Goal: Transaction & Acquisition: Subscribe to service/newsletter

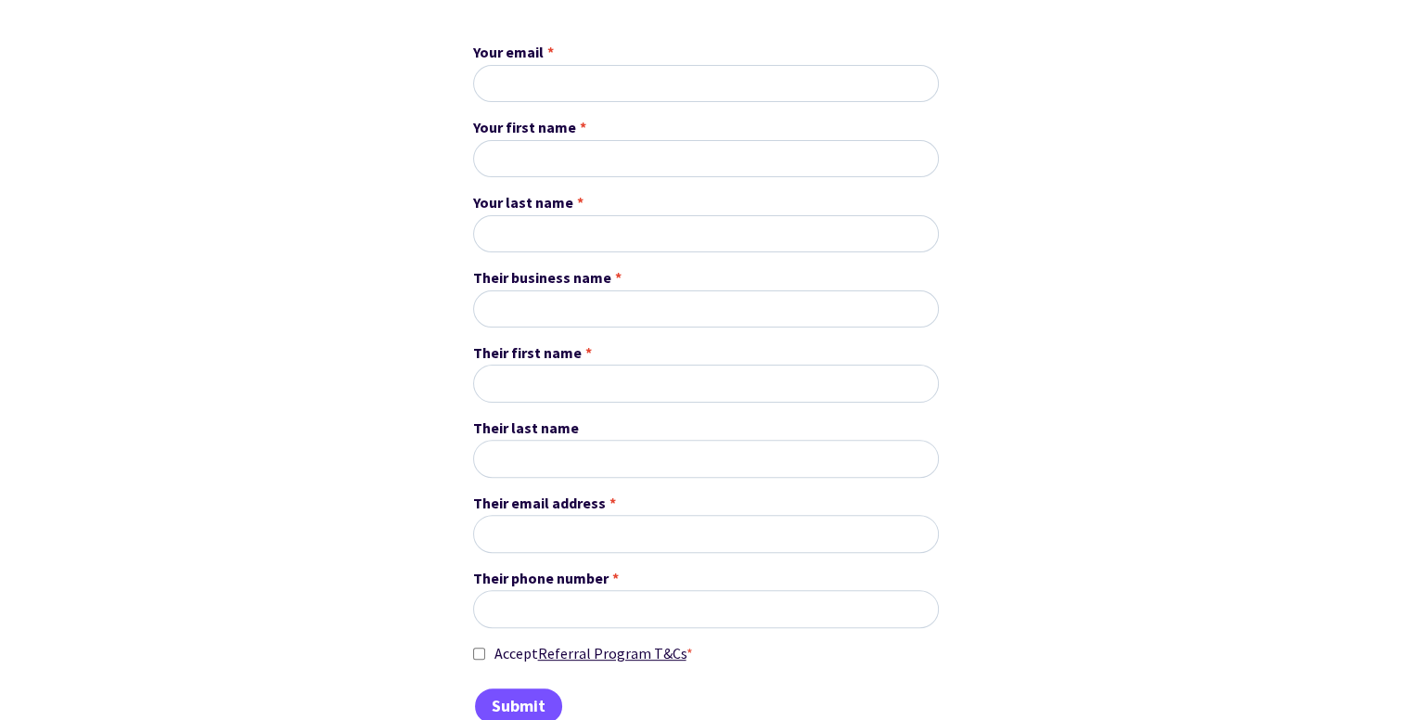
scroll to position [459, 0]
click at [703, 90] on input "Your email *" at bounding box center [706, 84] width 466 height 37
type input "zetsu301@gmail.com"
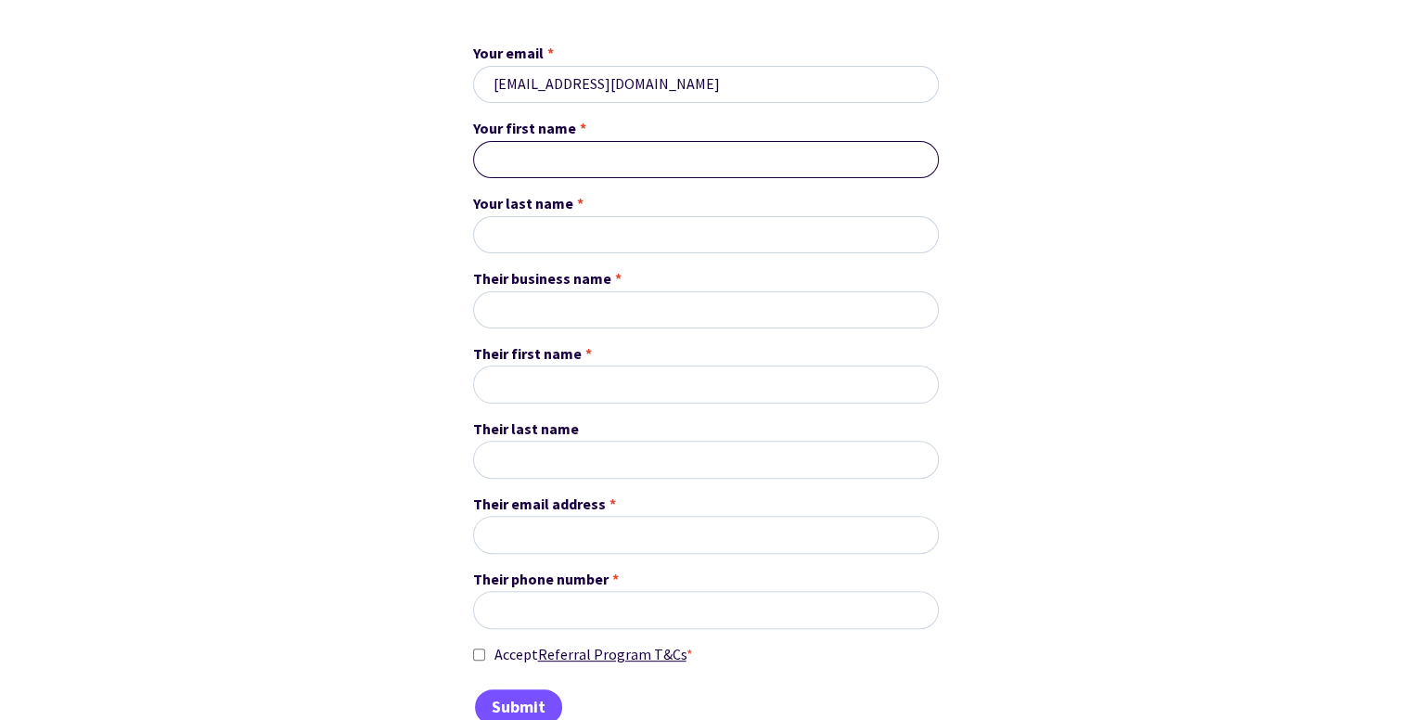
click at [661, 153] on input "Your first name *" at bounding box center [706, 159] width 466 height 37
type input "Black"
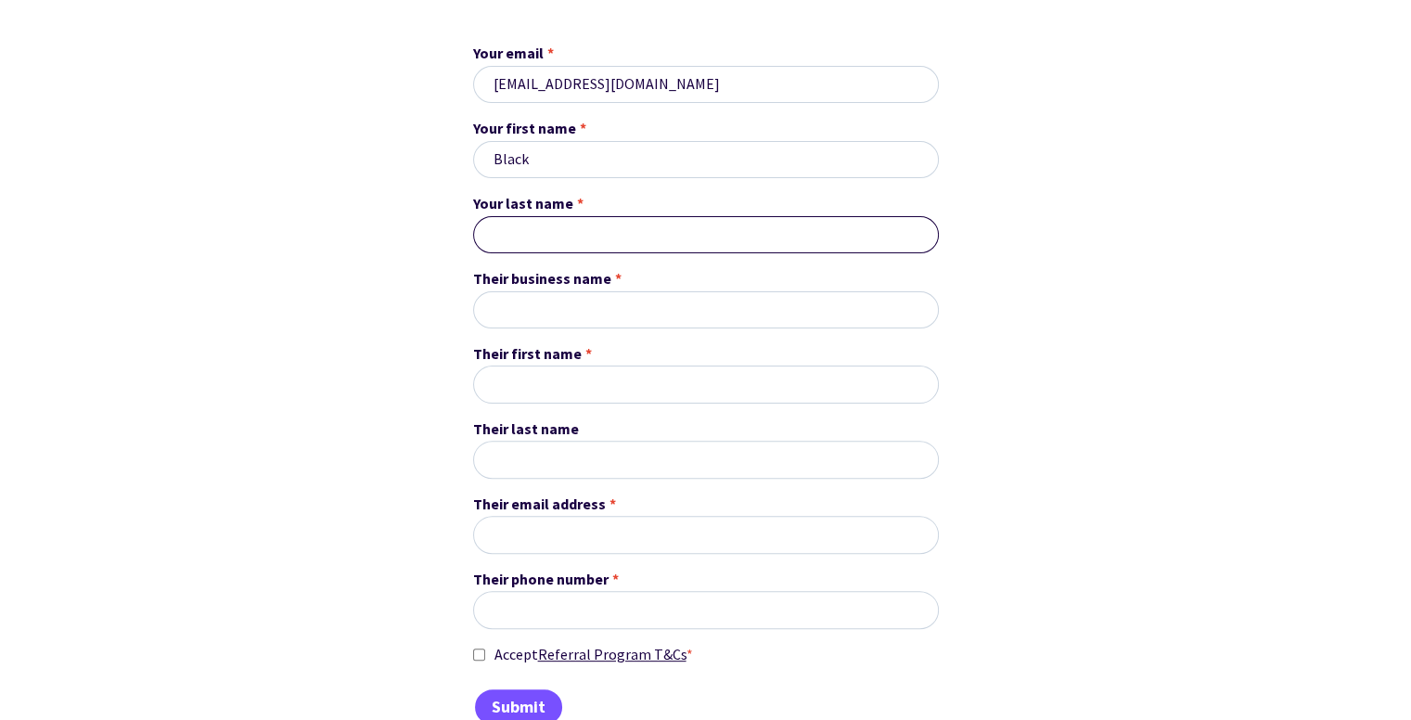
type input "Cat"
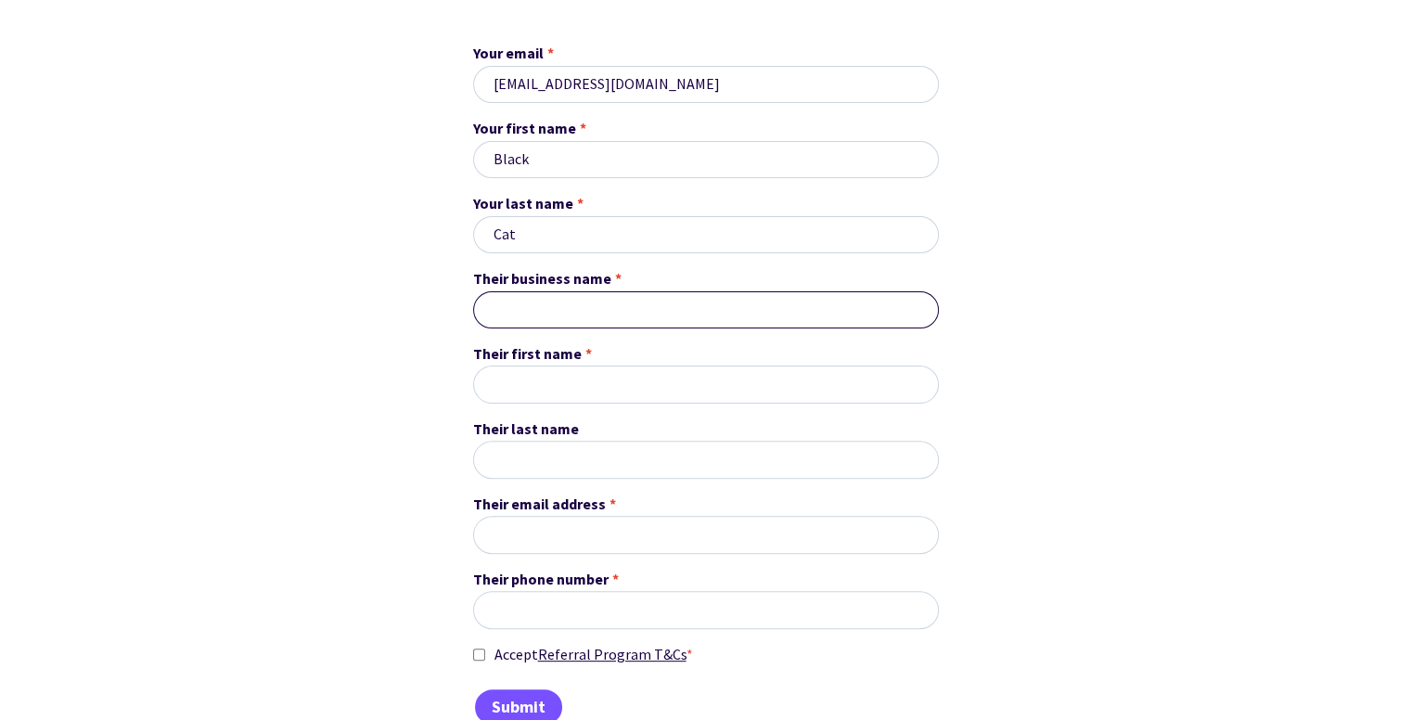
click at [591, 307] on input "Their business name *" at bounding box center [706, 309] width 466 height 37
type input "blackcatz"
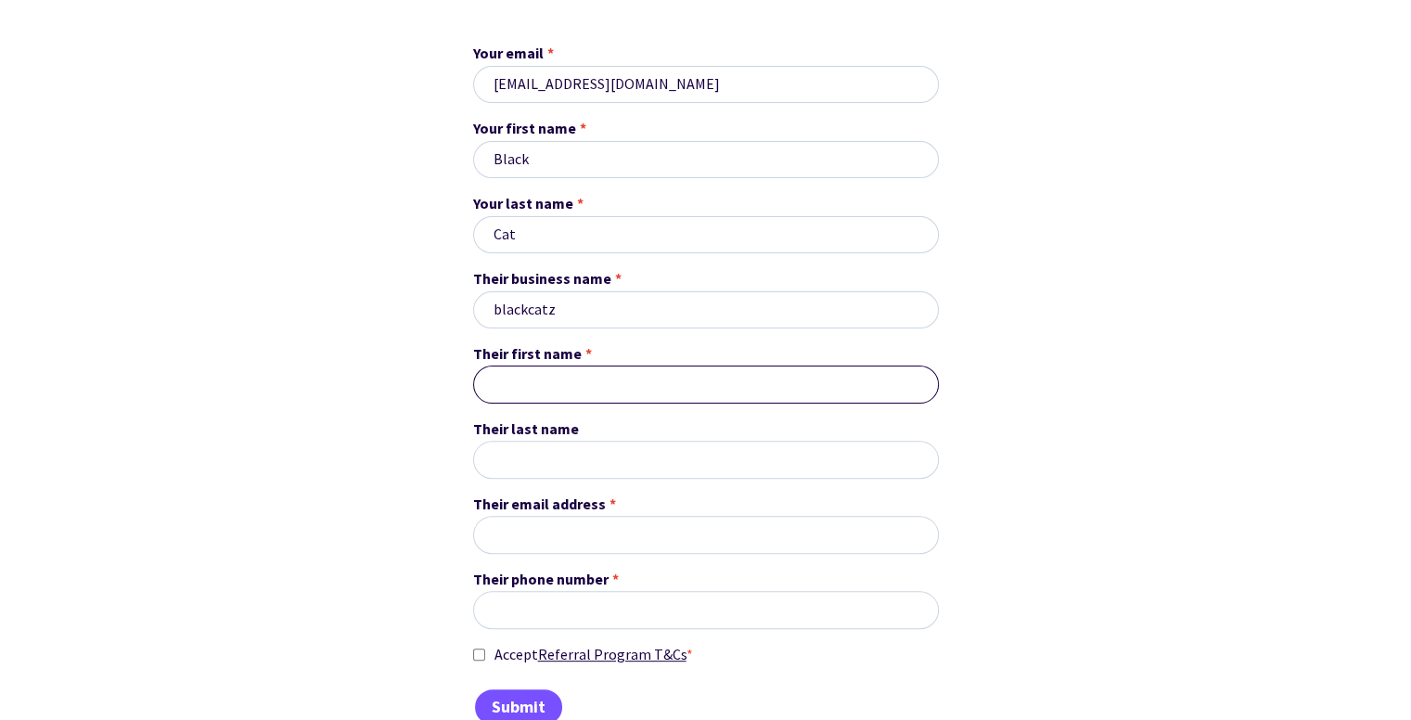
click at [563, 386] on input "Their first name *" at bounding box center [706, 383] width 466 height 37
type input "Black"
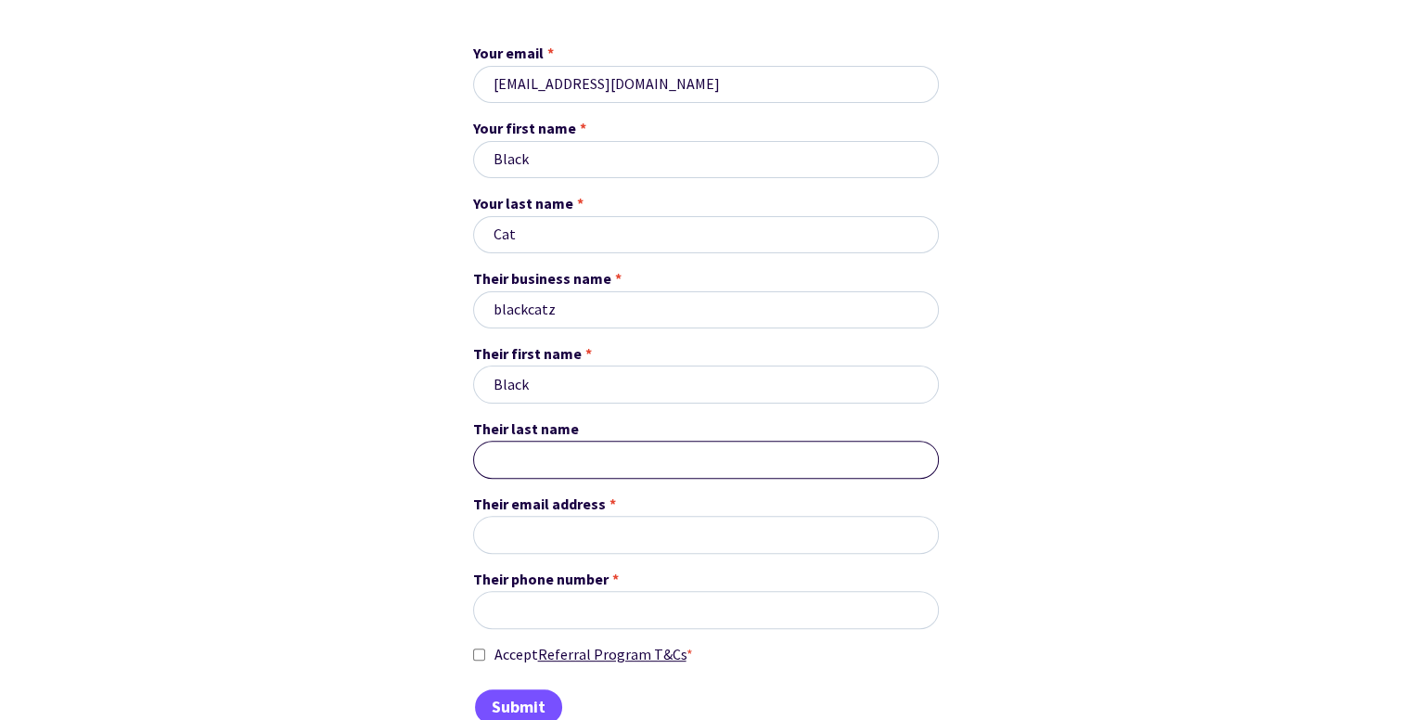
type input "Cat"
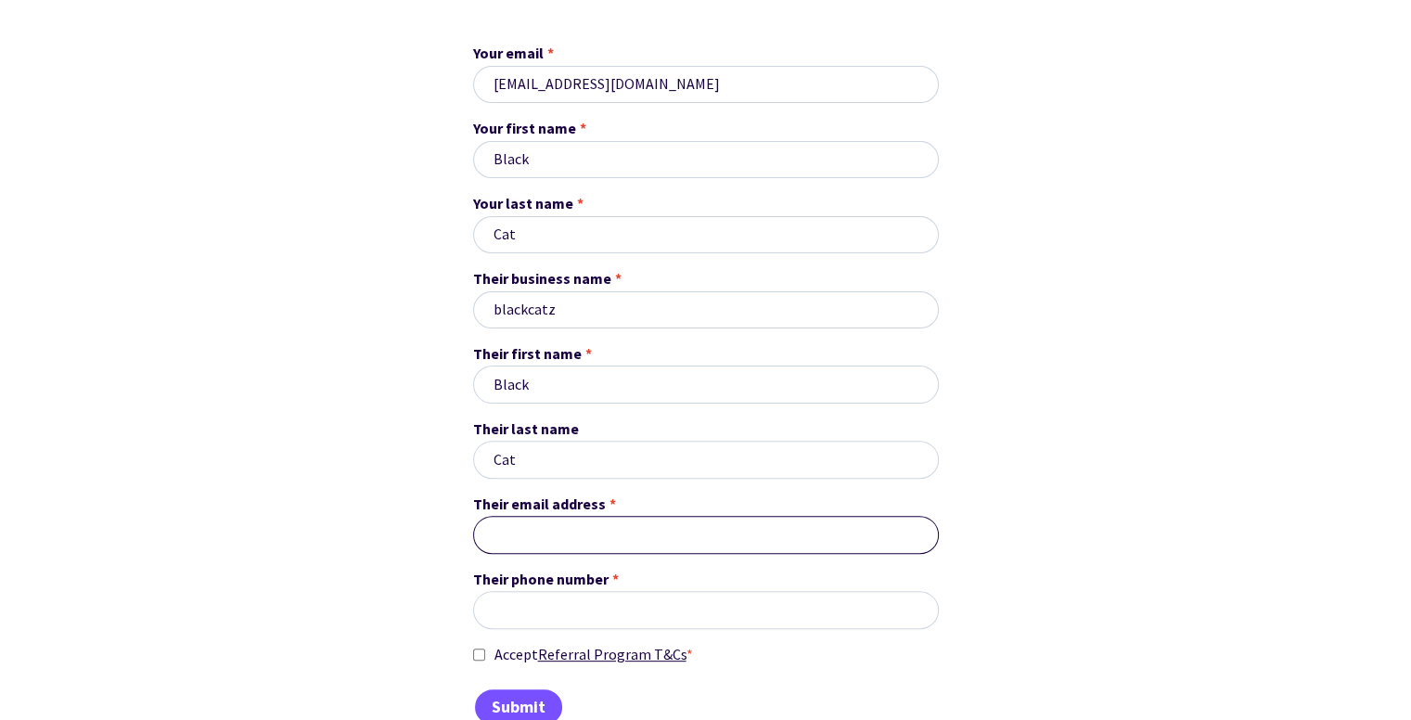
click at [626, 523] on input "Their email address *" at bounding box center [706, 534] width 466 height 37
type input "zetsu301@gmail.com"
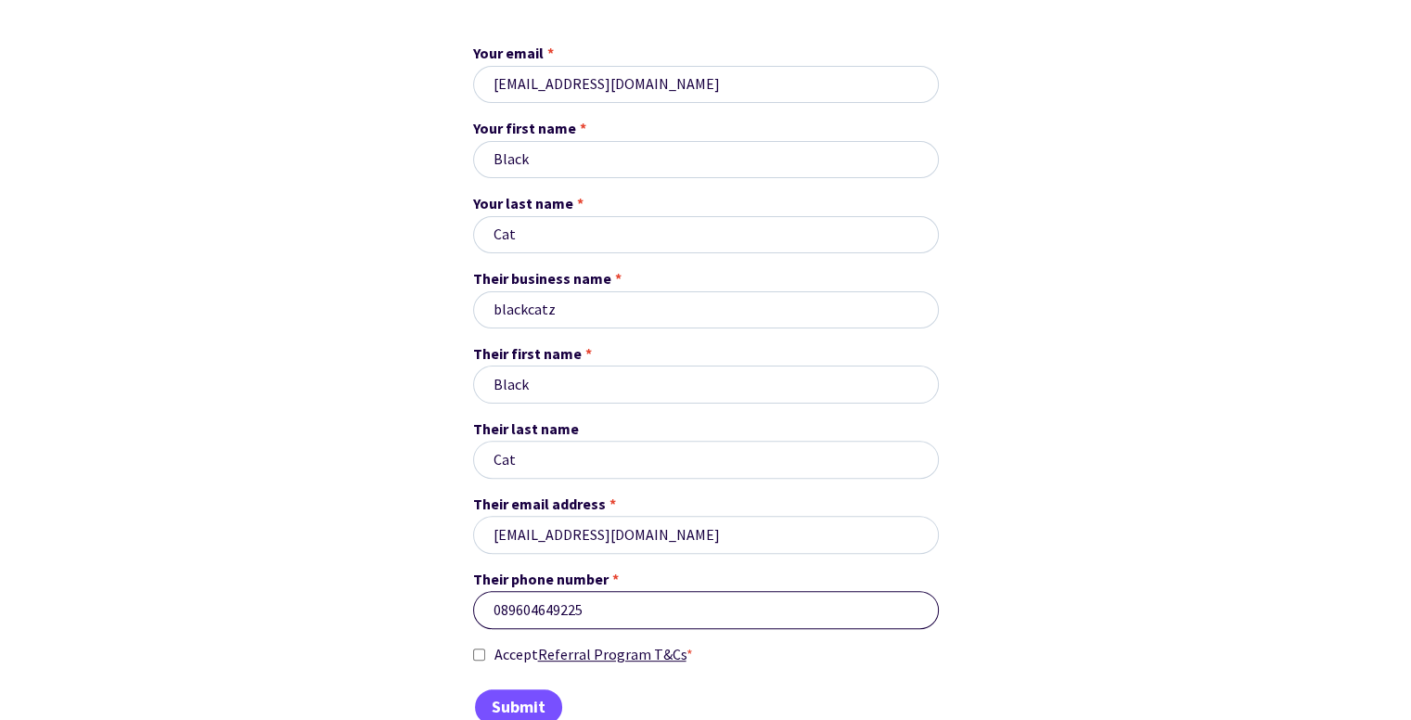
type input "089604649225"
click at [480, 651] on input "Accept Referral Program T&Cs *" at bounding box center [479, 655] width 12 height 24
checkbox input "true"
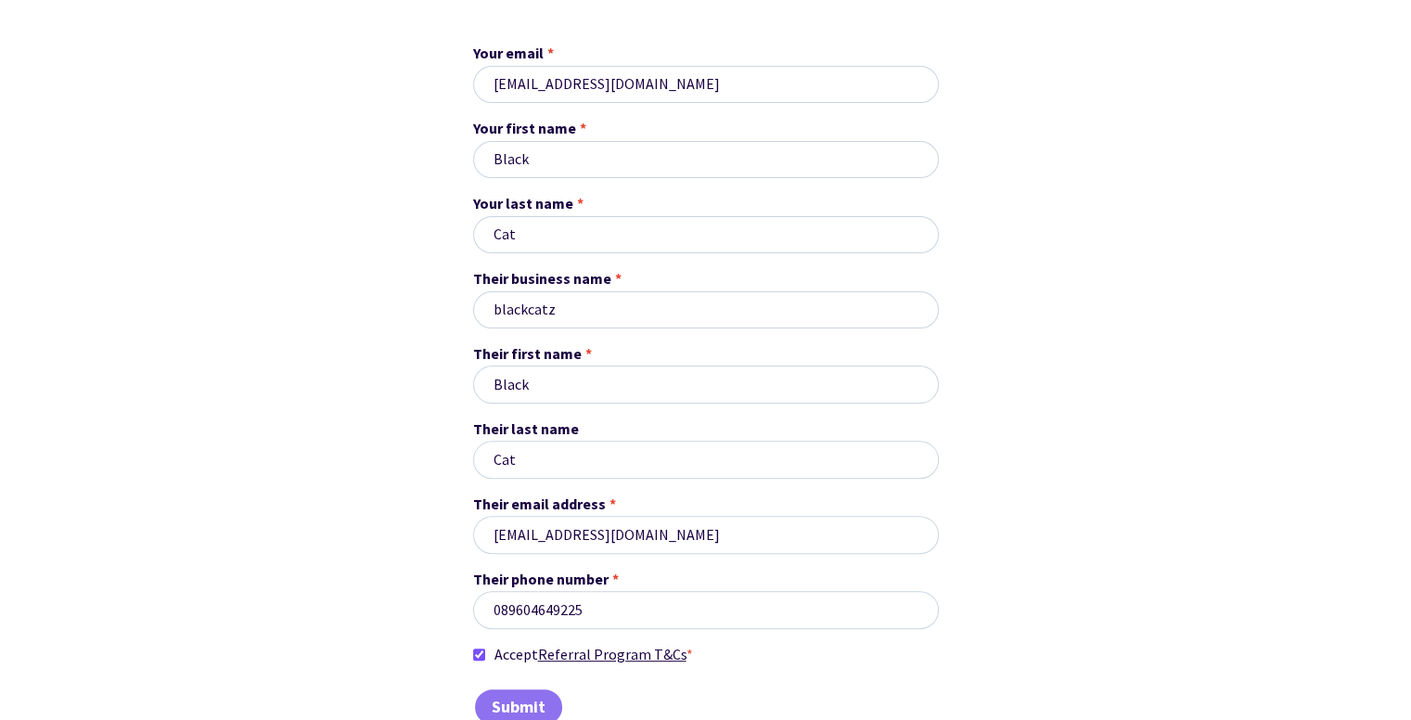
click at [506, 704] on input "Submit" at bounding box center [518, 706] width 91 height 39
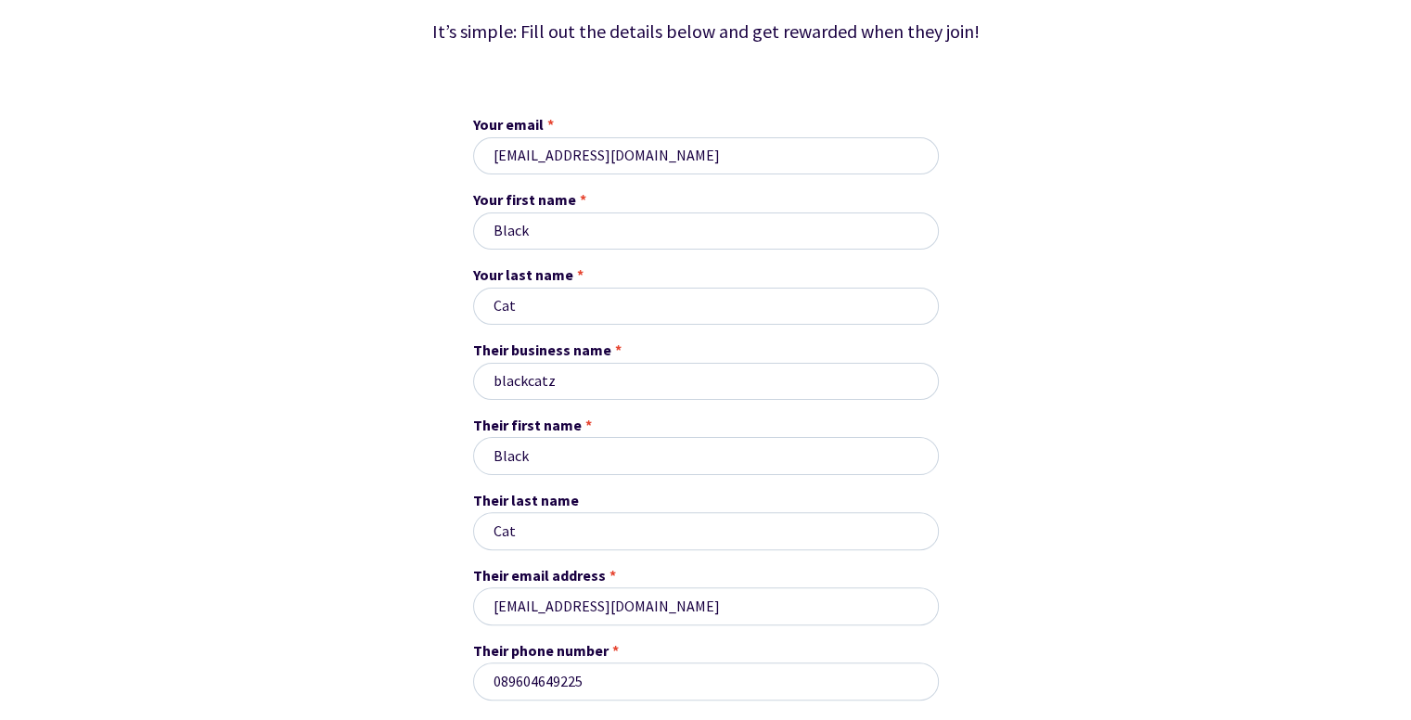
scroll to position [306, 0]
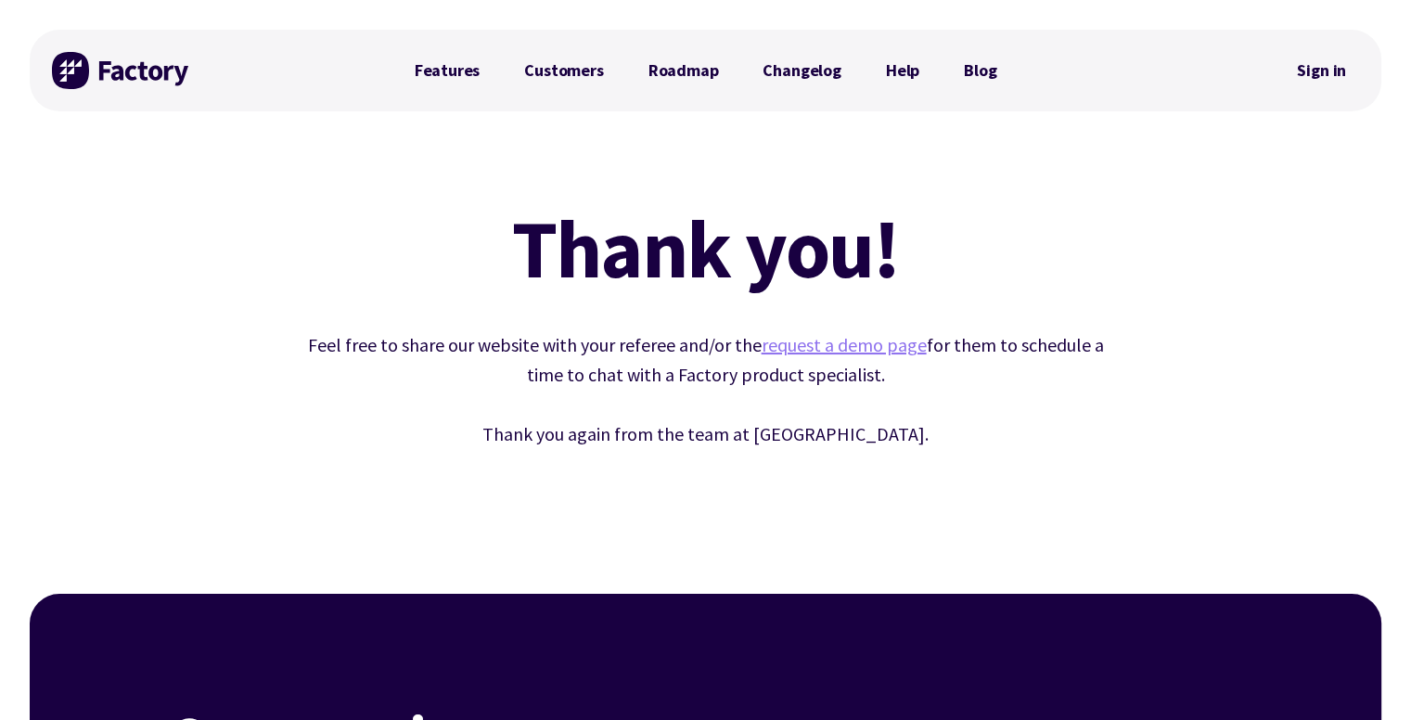
click at [826, 348] on link "request a demo page" at bounding box center [843, 344] width 165 height 23
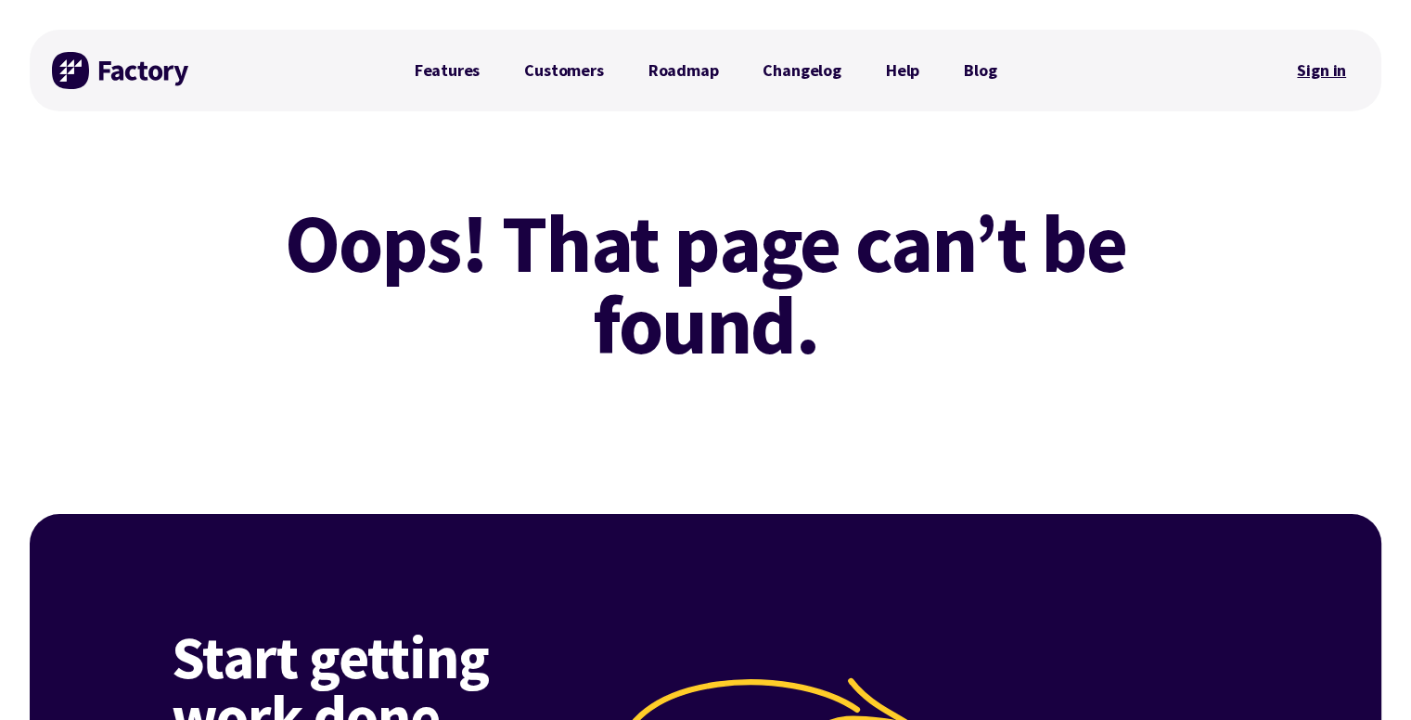
click at [1284, 50] on link "Sign in" at bounding box center [1320, 70] width 75 height 43
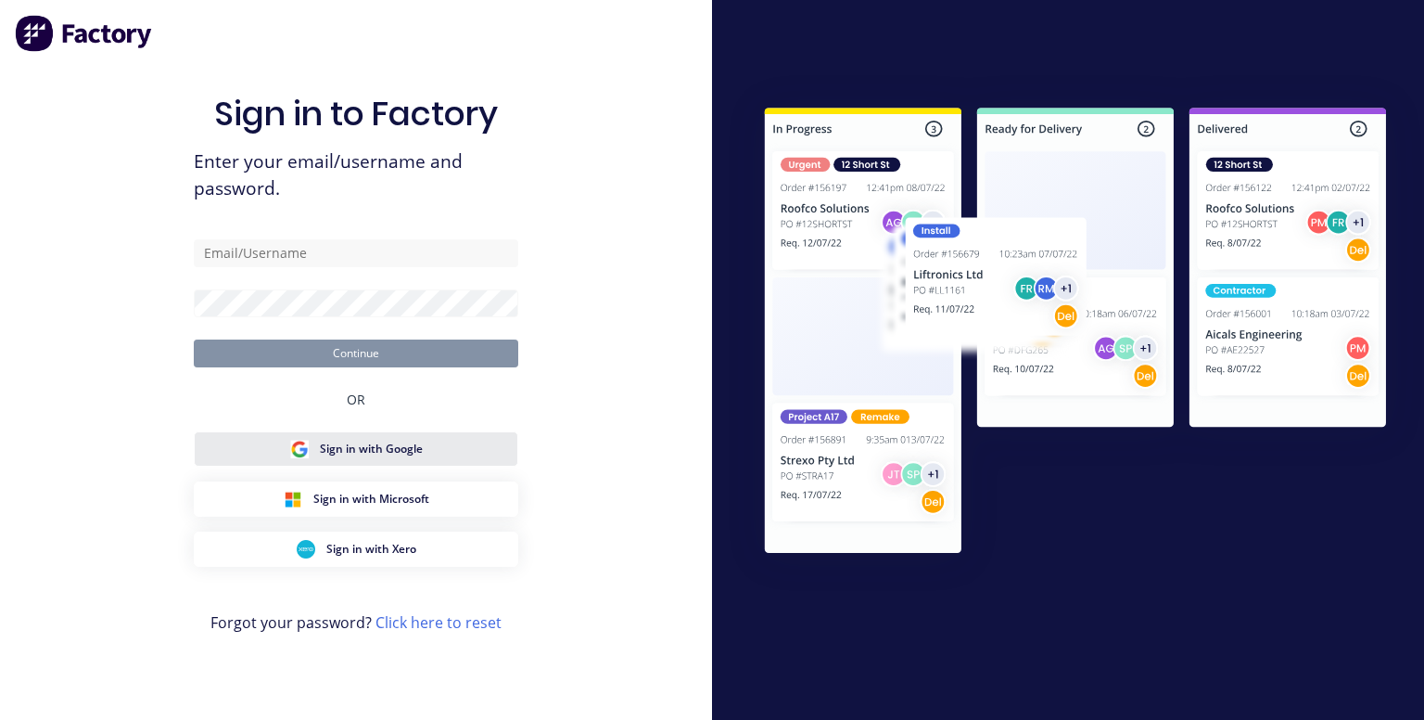
click at [434, 460] on button "Sign in with Google" at bounding box center [356, 448] width 325 height 35
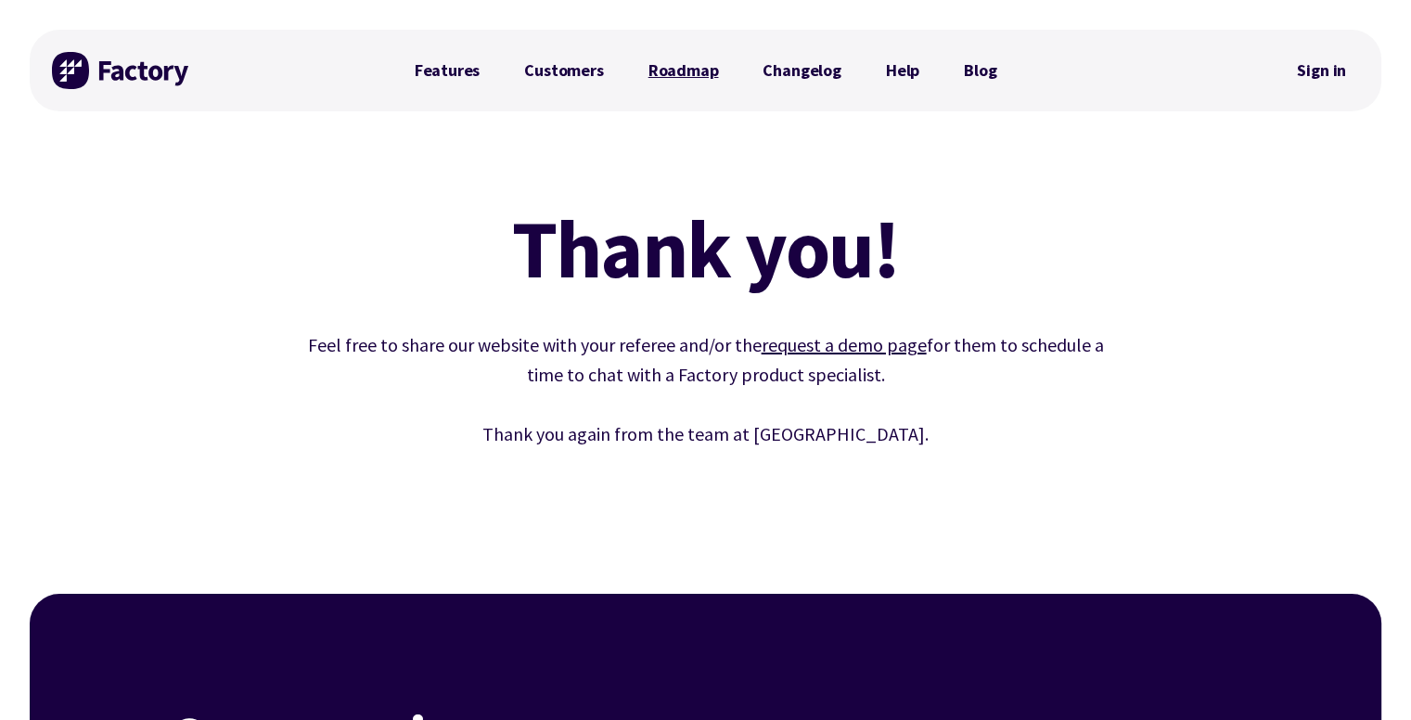
click at [656, 71] on link "Roadmap" at bounding box center [683, 70] width 115 height 37
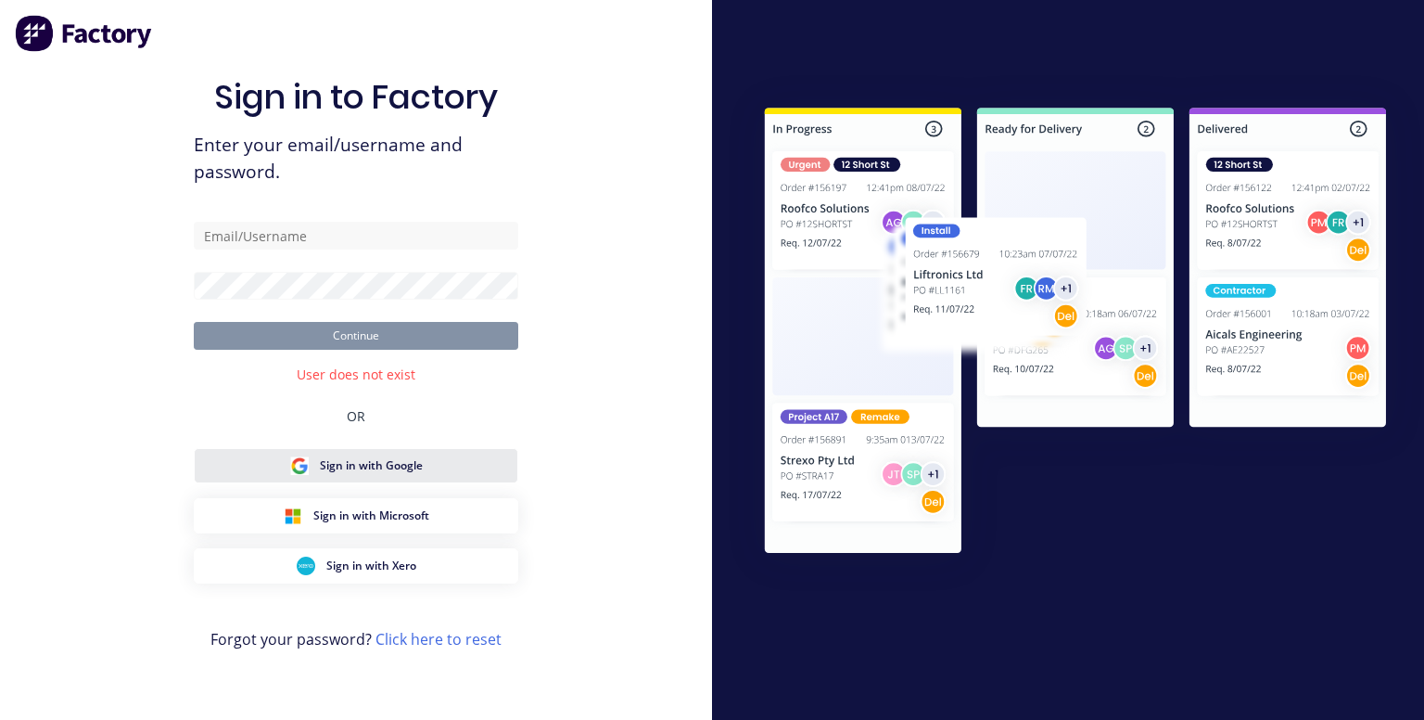
click at [393, 472] on span "Sign in with Google" at bounding box center [371, 465] width 103 height 17
click at [88, 32] on img at bounding box center [84, 33] width 139 height 37
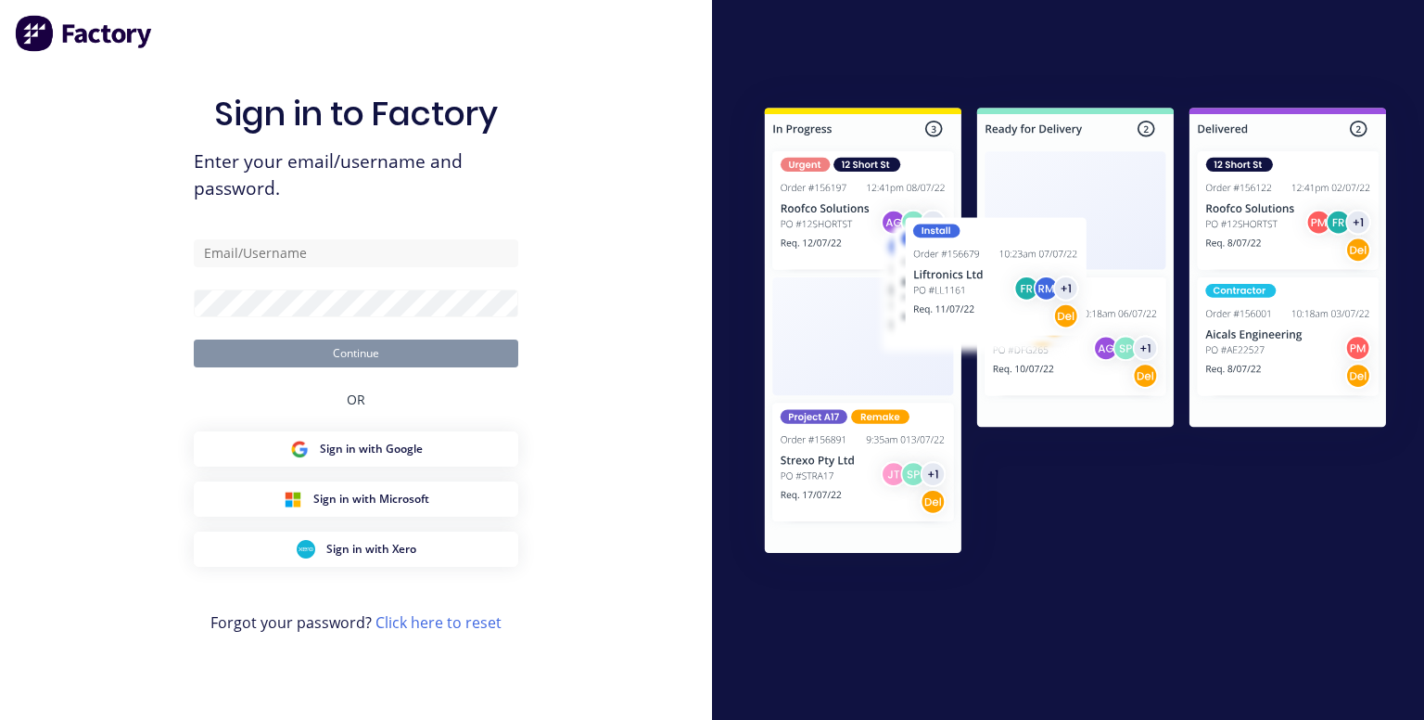
drag, startPoint x: 402, startPoint y: 442, endPoint x: 663, endPoint y: 342, distance: 280.0
click at [663, 342] on div "Sign in to Factory Enter your email/username and password. Continue OR Sign in …" at bounding box center [356, 360] width 712 height 720
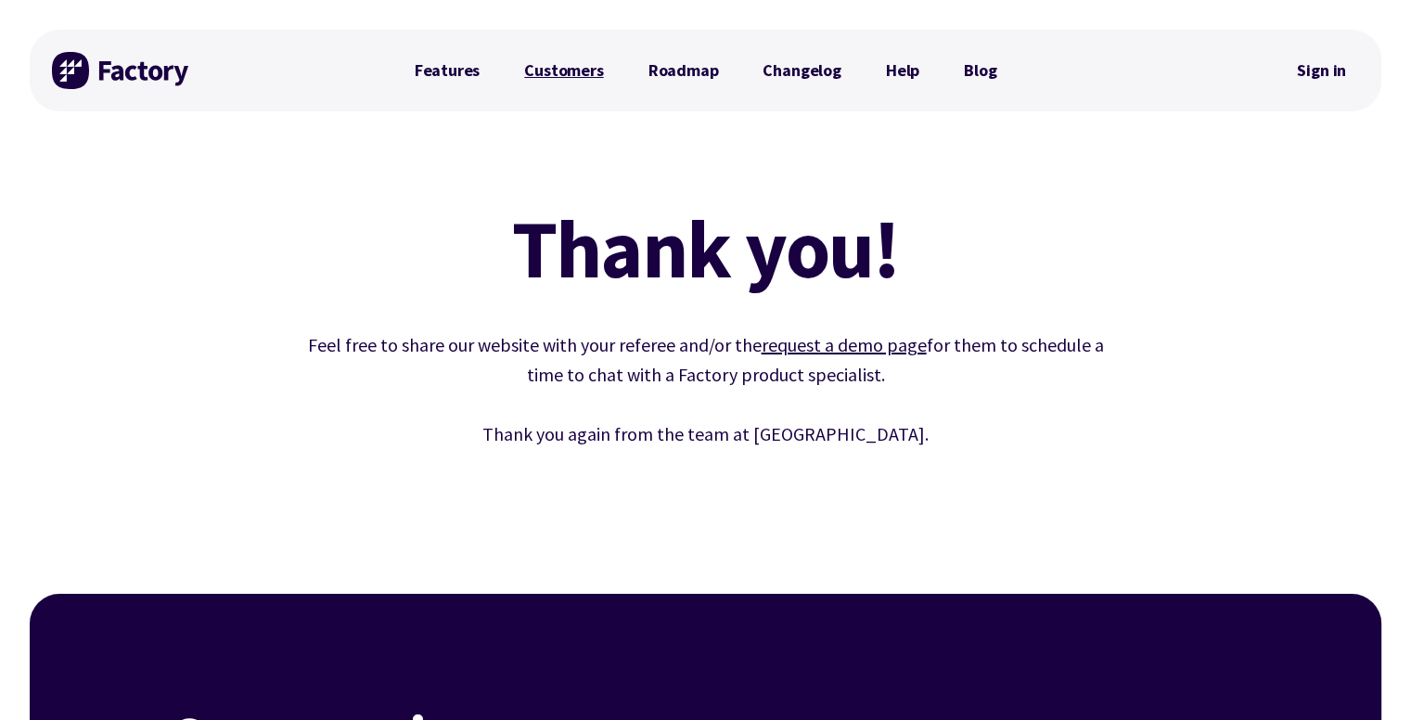
click at [573, 74] on link "Customers" at bounding box center [563, 70] width 123 height 37
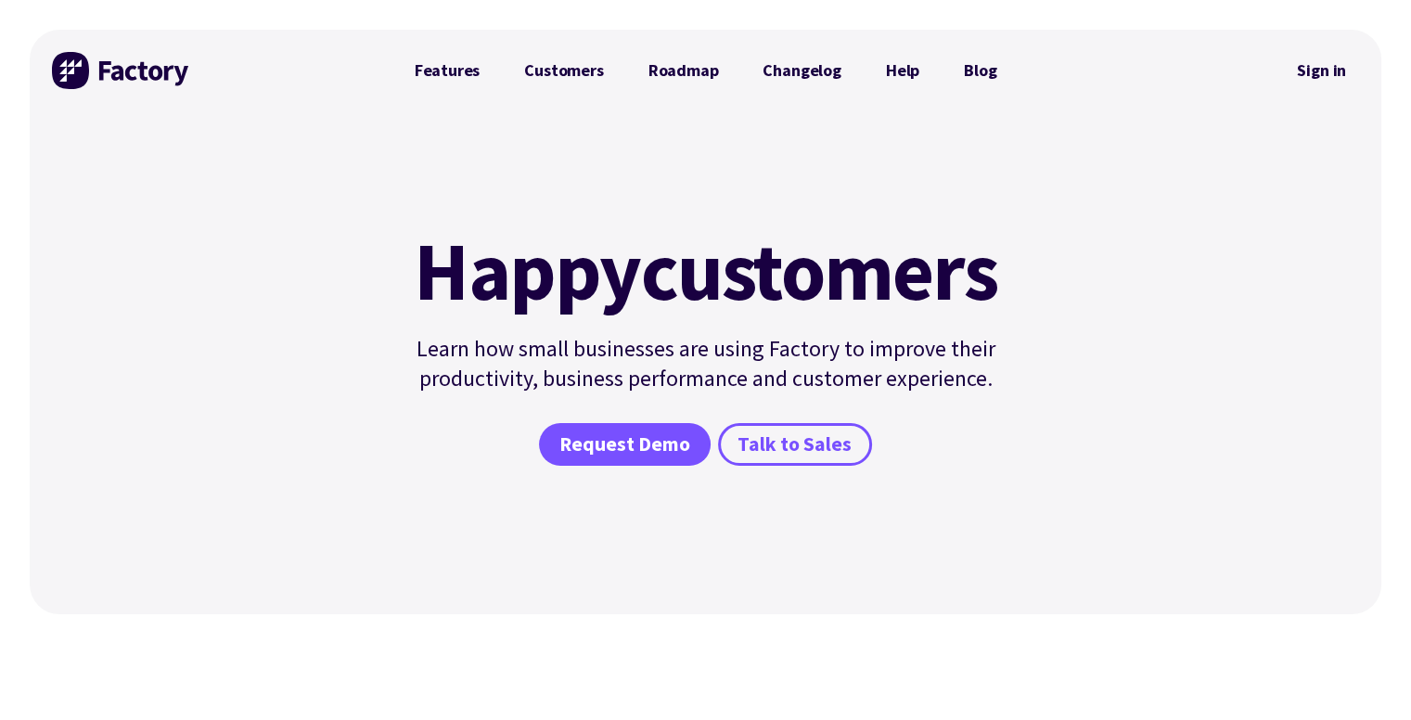
click at [96, 60] on img at bounding box center [121, 70] width 139 height 37
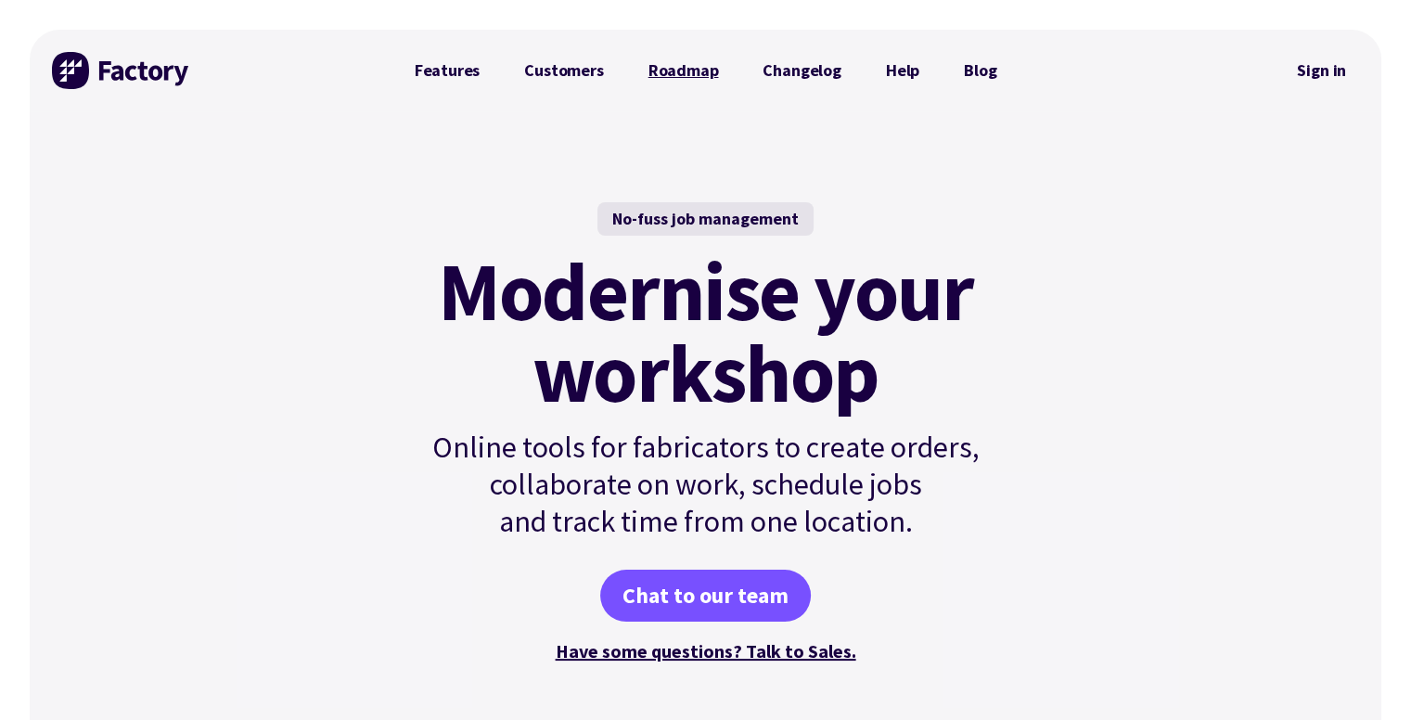
click at [676, 74] on link "Roadmap" at bounding box center [683, 70] width 115 height 37
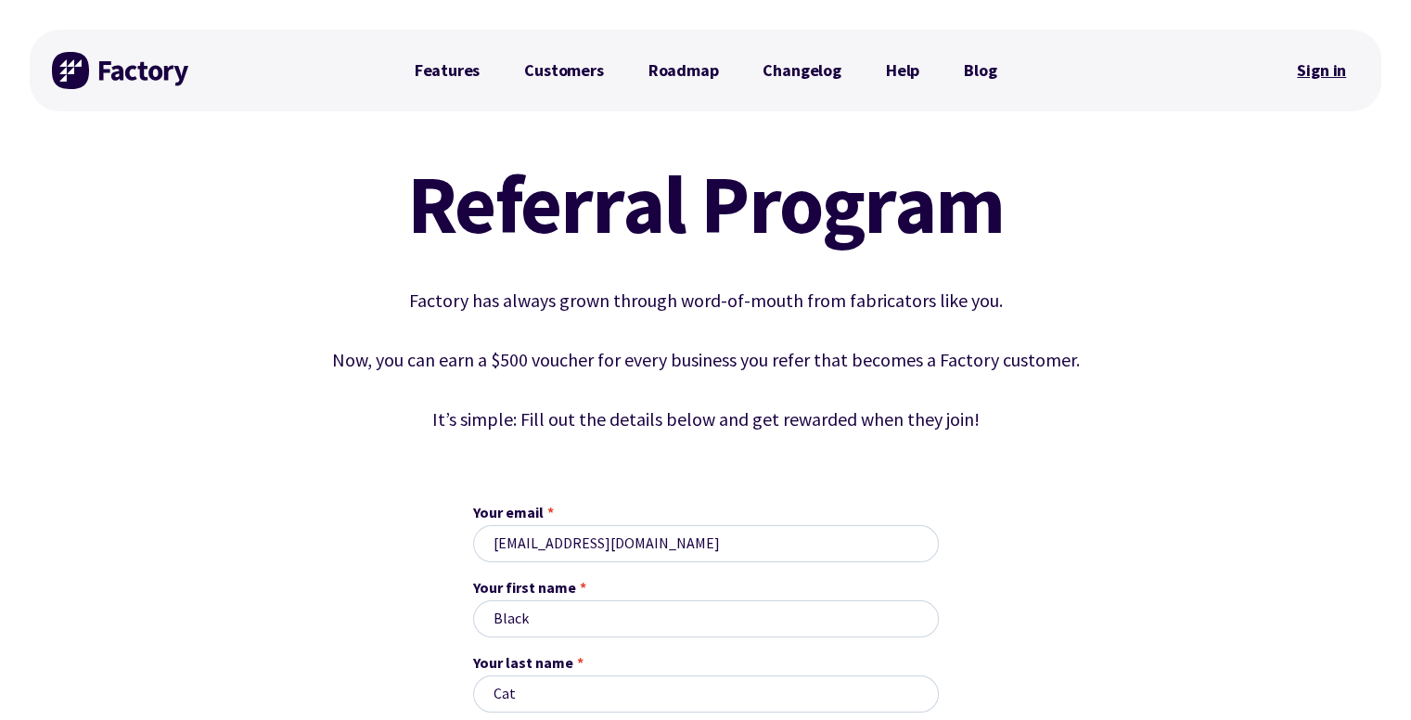
click at [1328, 72] on link "Sign in" at bounding box center [1320, 70] width 75 height 43
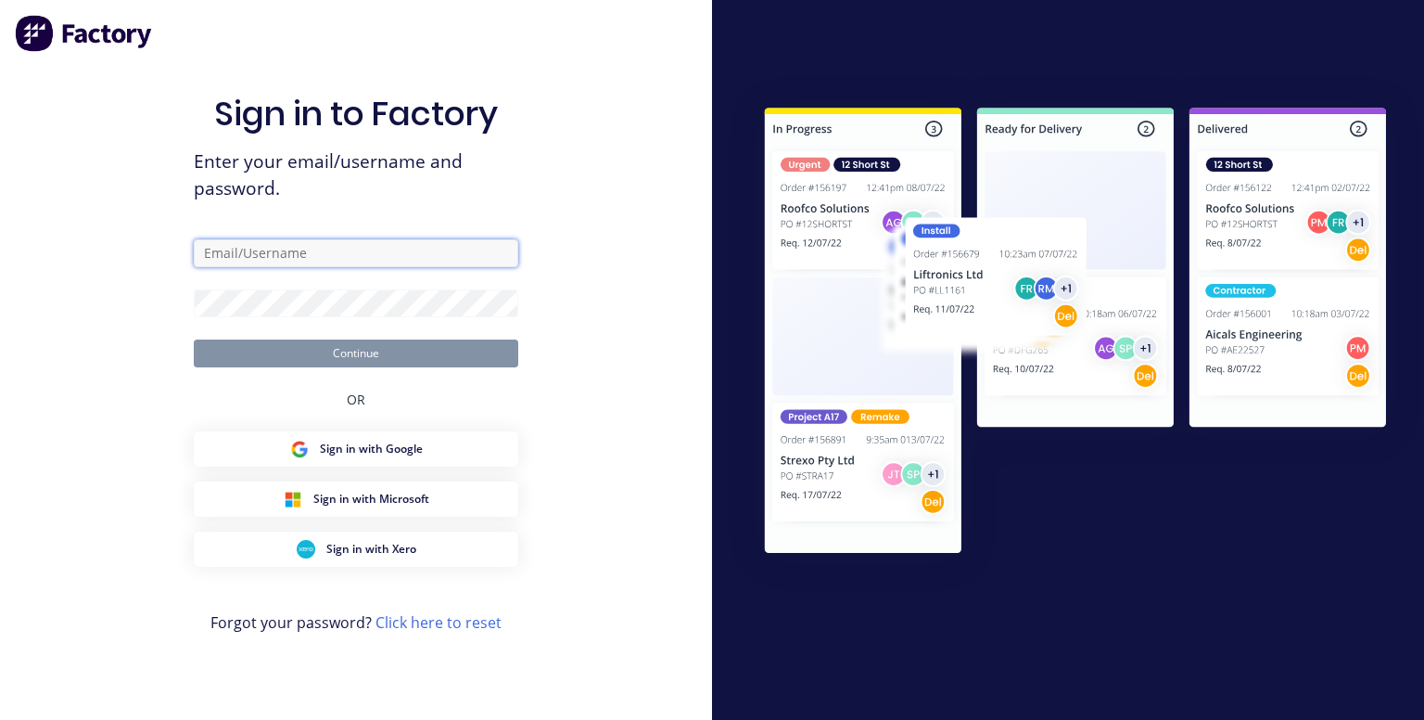
click at [379, 262] on input "text" at bounding box center [356, 253] width 325 height 28
click at [527, 259] on div "Sign in to Factory Enter your email/username and password. Continue OR Sign in …" at bounding box center [356, 360] width 712 height 720
click at [431, 620] on link "Click here to reset" at bounding box center [439, 622] width 126 height 20
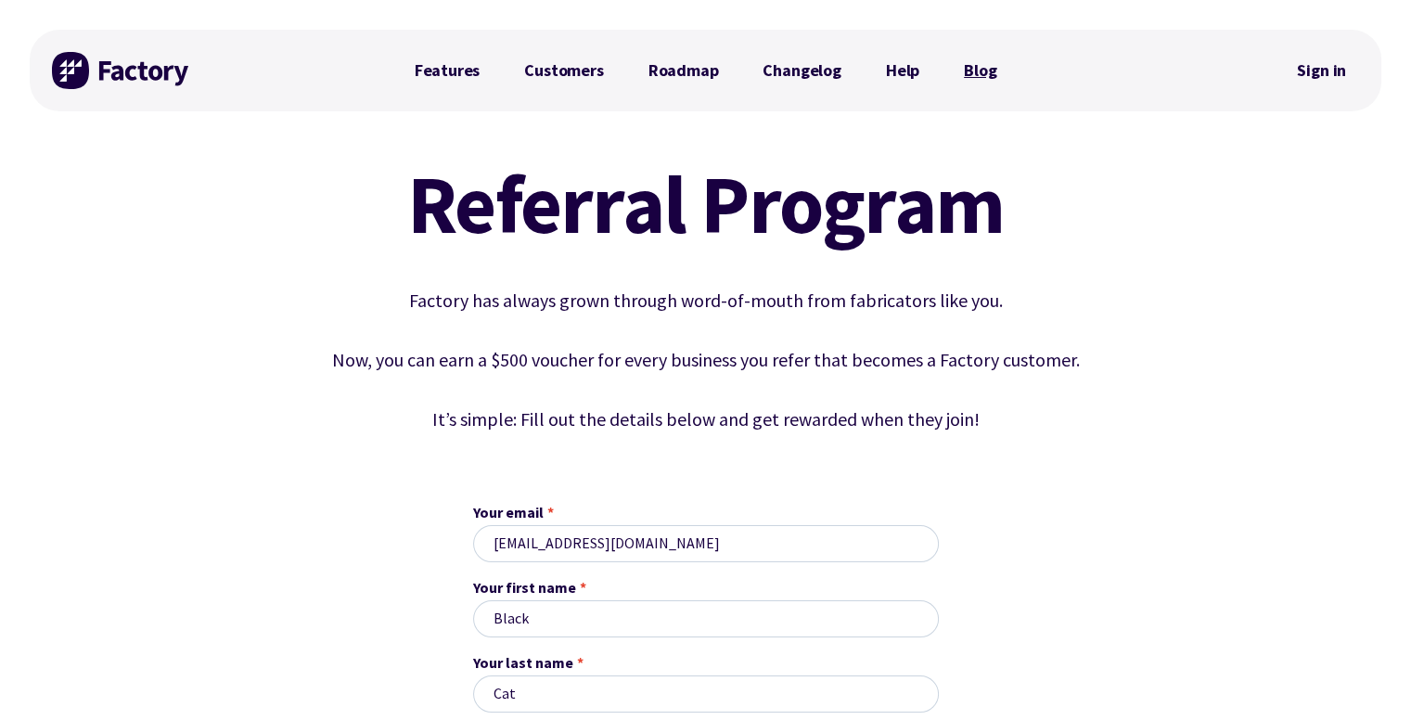
click at [970, 69] on link "Blog" at bounding box center [979, 70] width 77 height 37
click at [85, 49] on div at bounding box center [121, 71] width 139 height 82
click at [85, 65] on img at bounding box center [121, 70] width 139 height 37
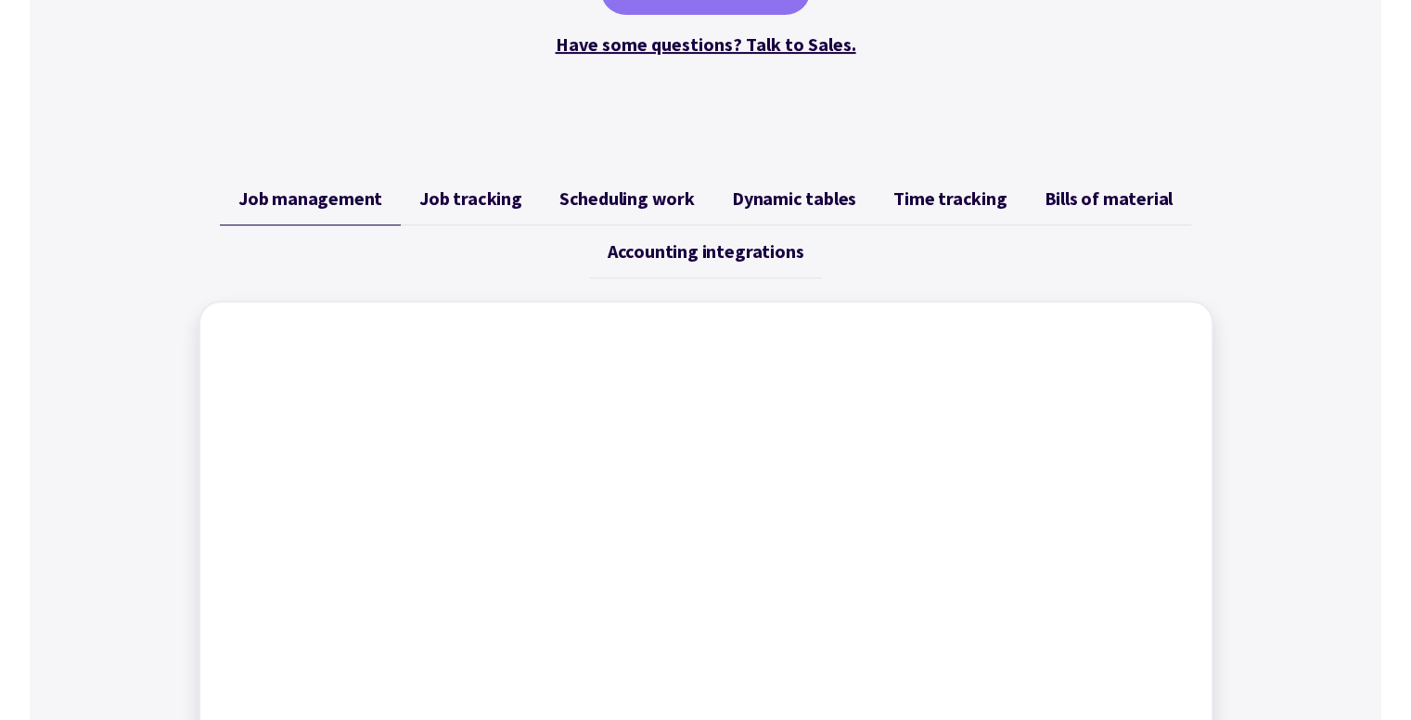
scroll to position [608, 0]
click at [773, 199] on span "Dynamic tables" at bounding box center [794, 196] width 124 height 22
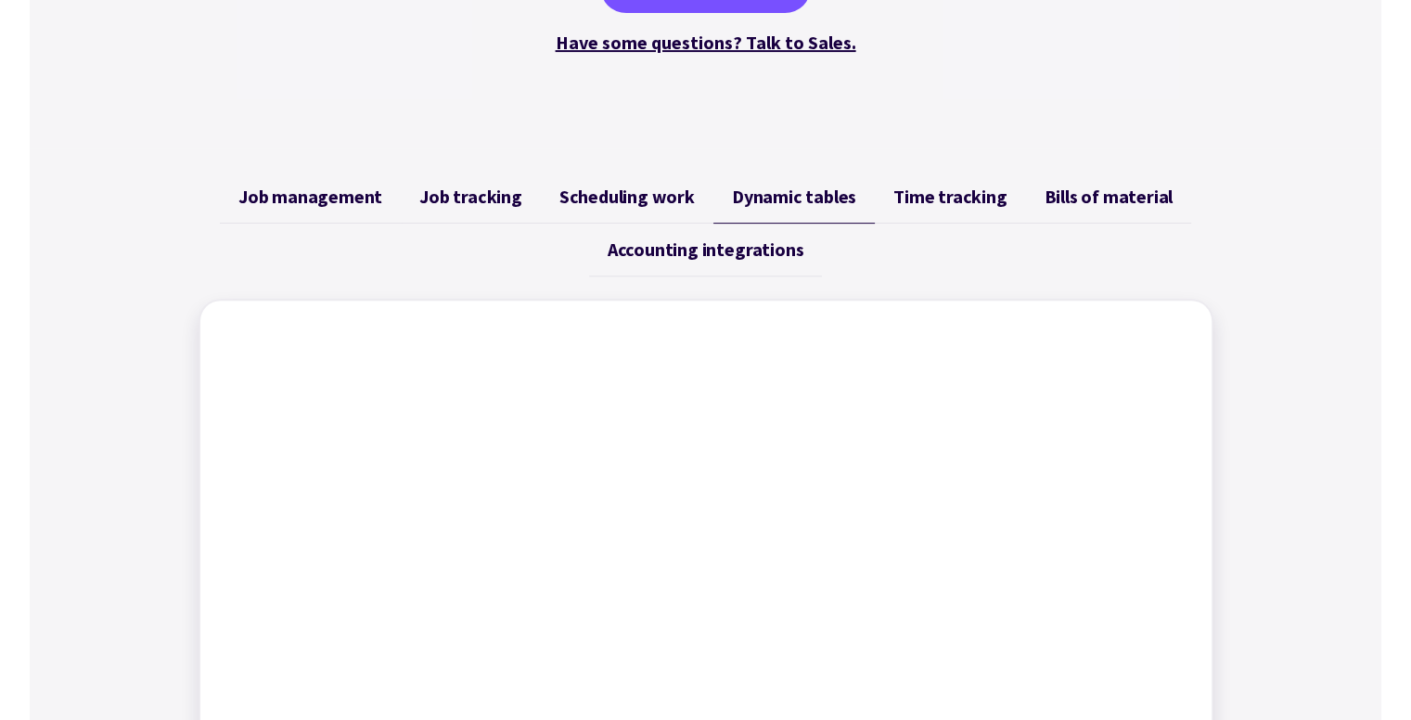
click at [597, 189] on span "Scheduling work" at bounding box center [626, 196] width 135 height 22
click at [418, 200] on link "Job tracking" at bounding box center [471, 197] width 140 height 53
